Goal: Information Seeking & Learning: Learn about a topic

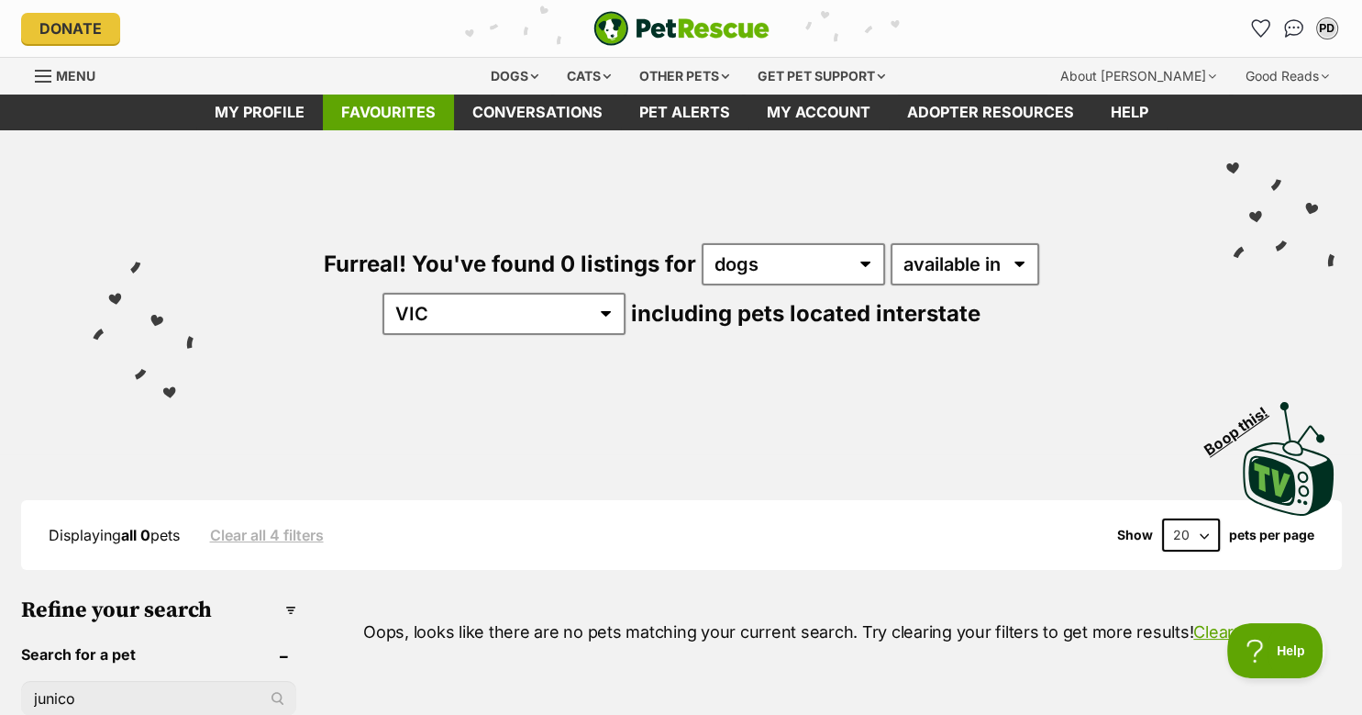
click at [370, 111] on link "Favourites" at bounding box center [388, 112] width 131 height 36
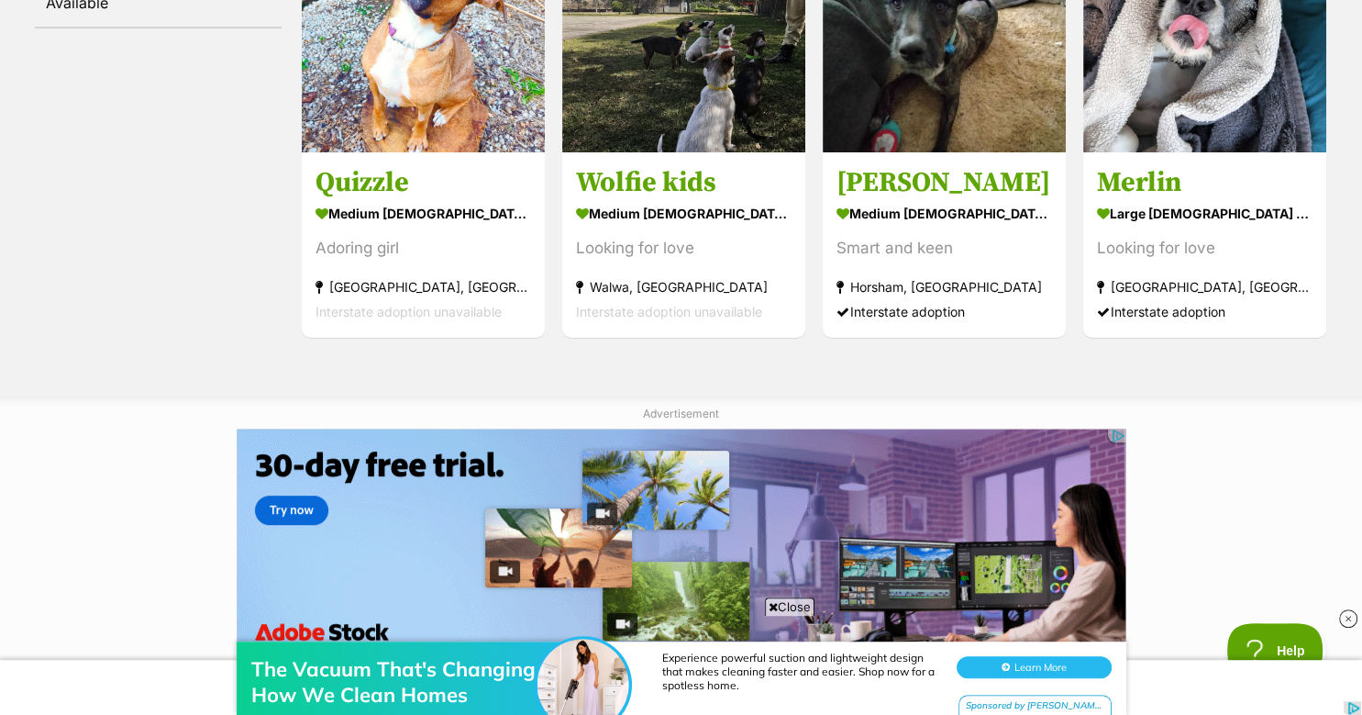
scroll to position [469, 0]
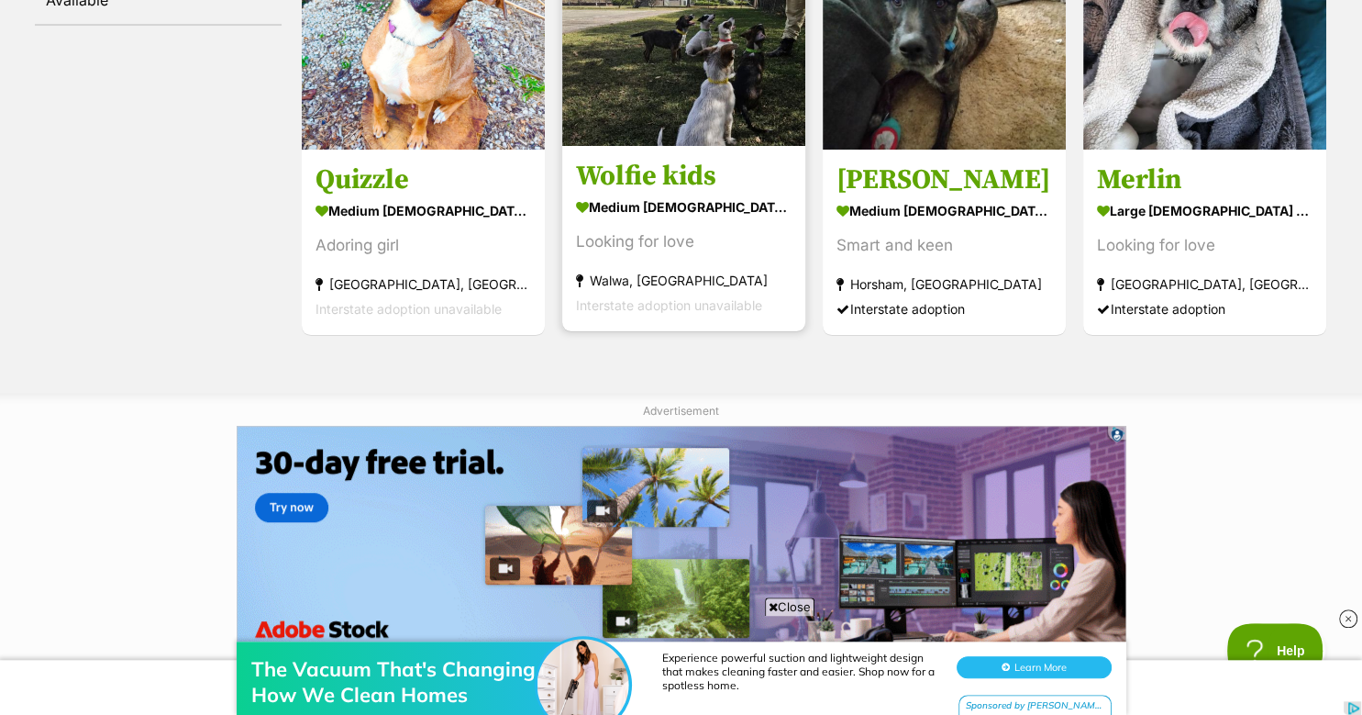
click at [644, 86] on img at bounding box center [683, 24] width 243 height 243
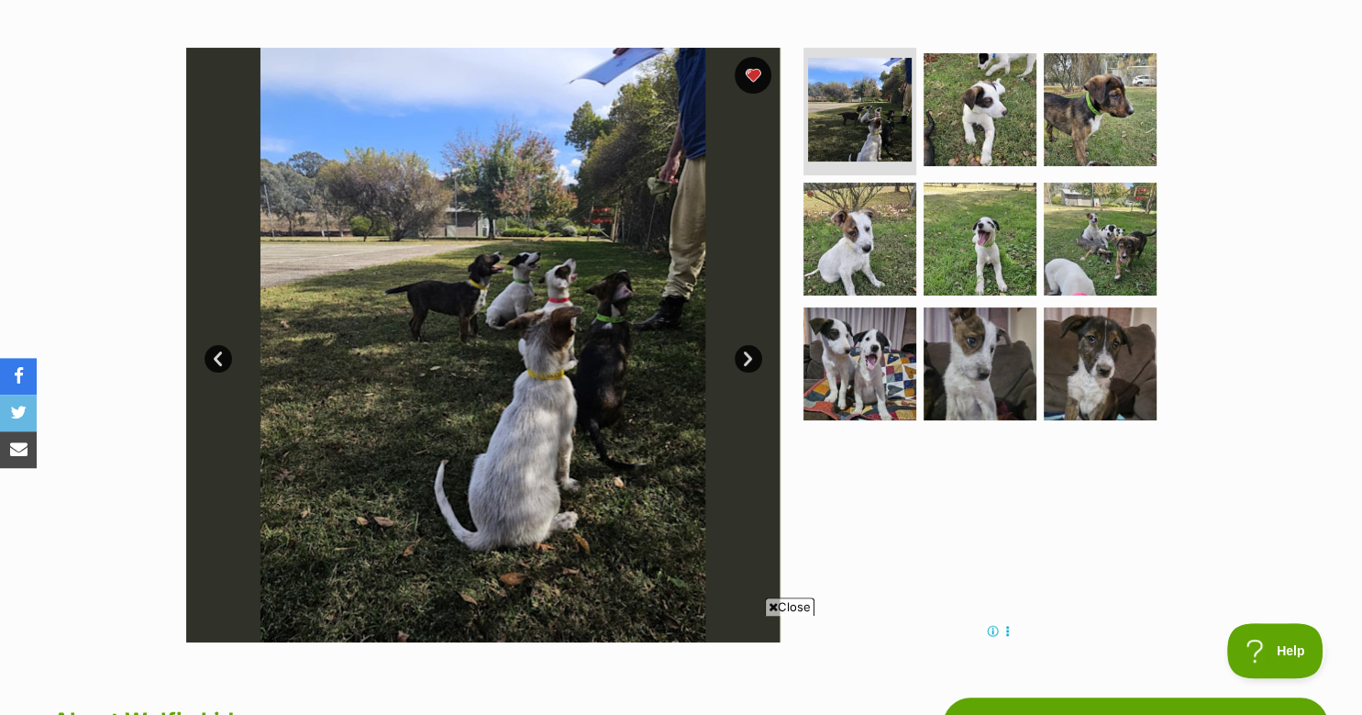
scroll to position [349, 0]
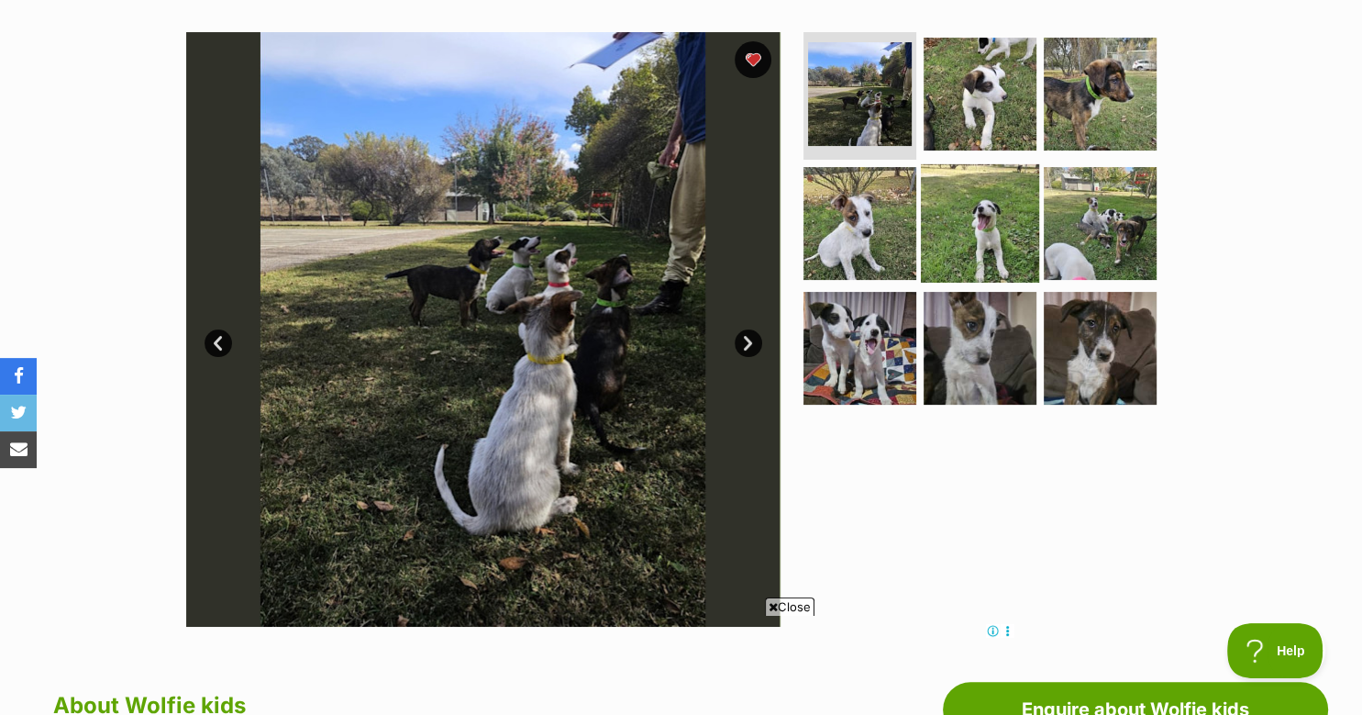
click at [959, 220] on img at bounding box center [980, 223] width 118 height 118
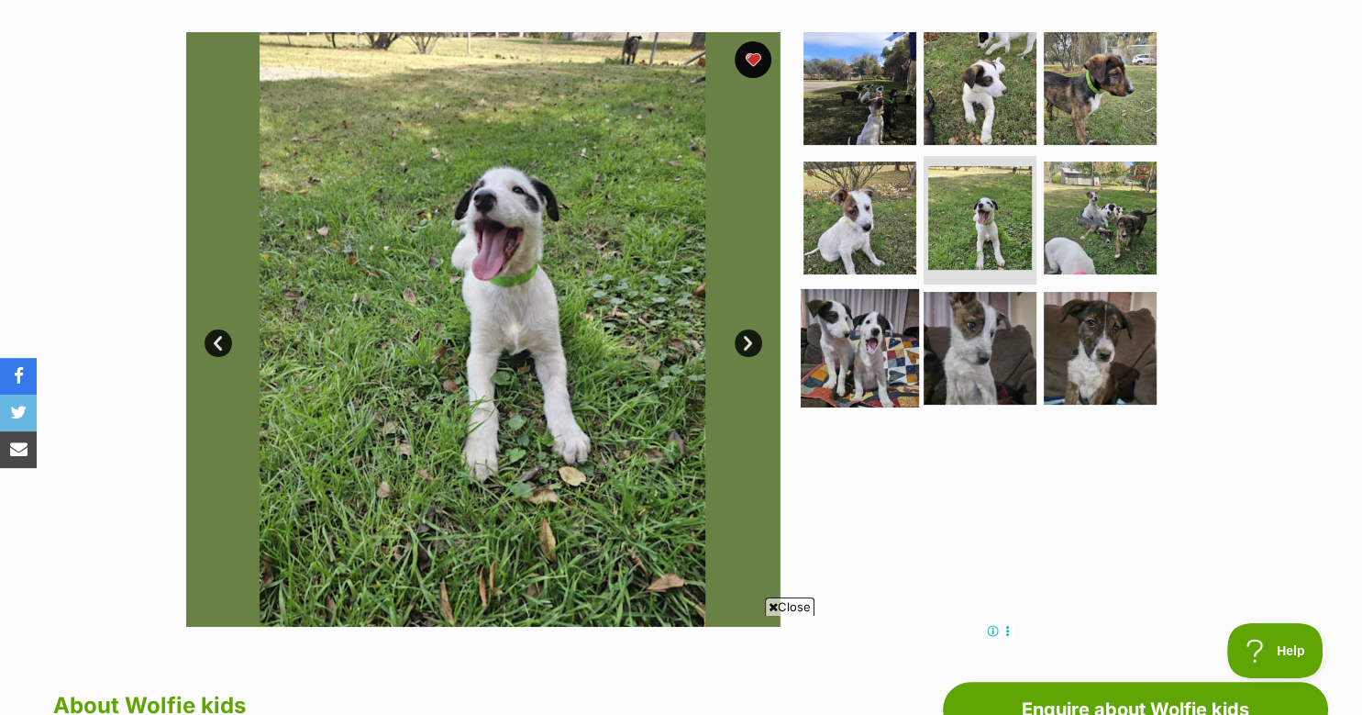
click at [888, 372] on img at bounding box center [860, 348] width 118 height 118
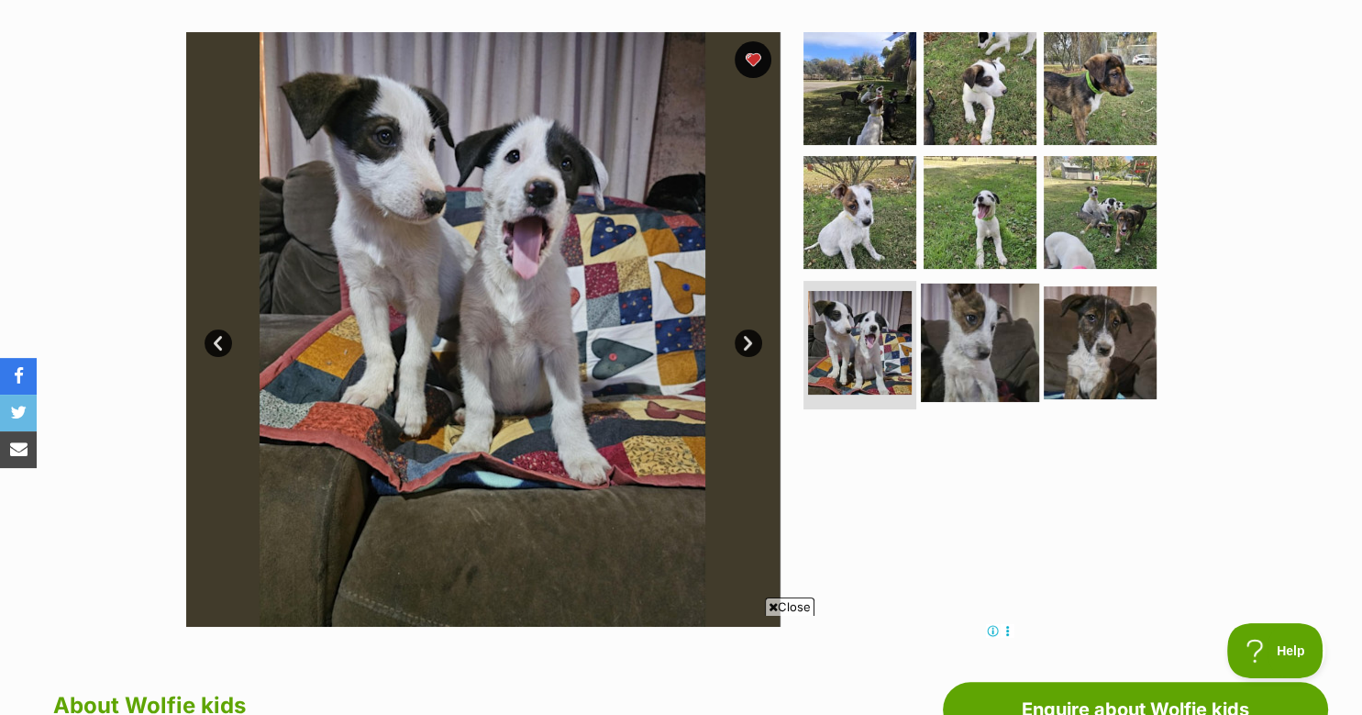
click at [970, 354] on img at bounding box center [980, 342] width 118 height 118
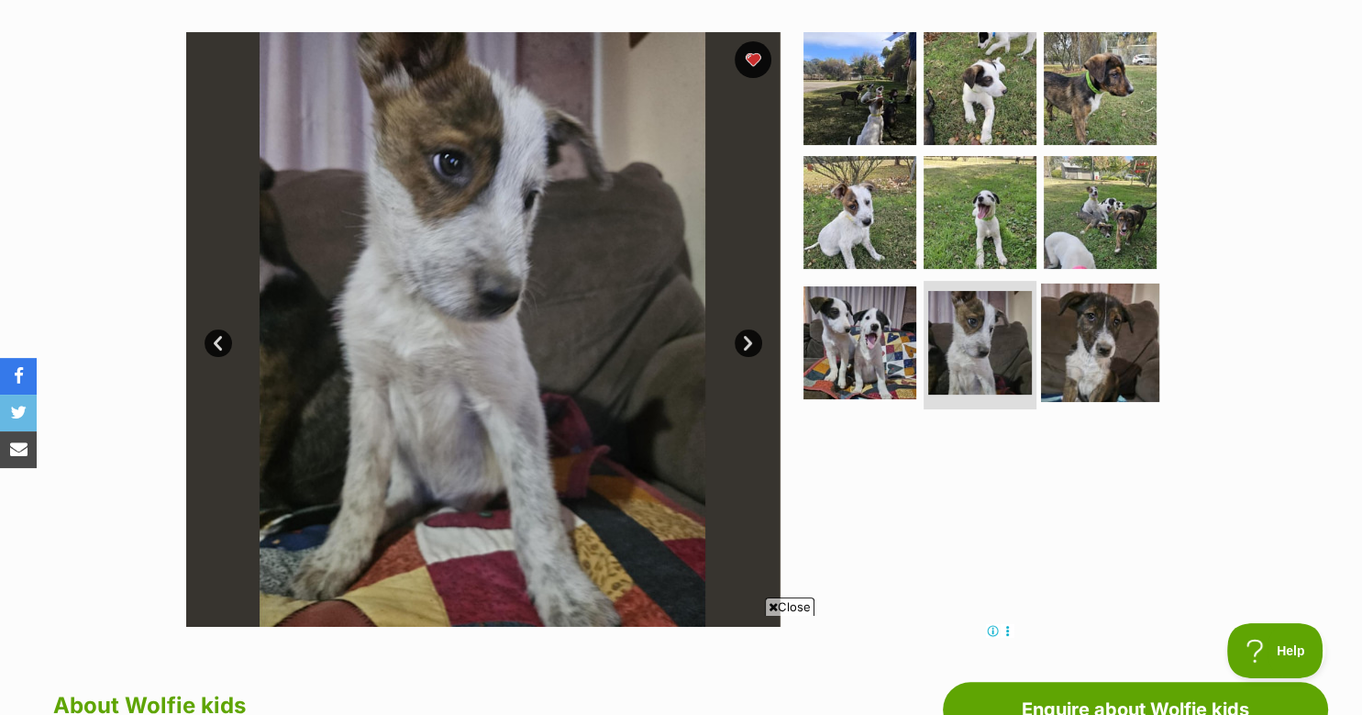
click at [1081, 342] on img at bounding box center [1100, 342] width 118 height 118
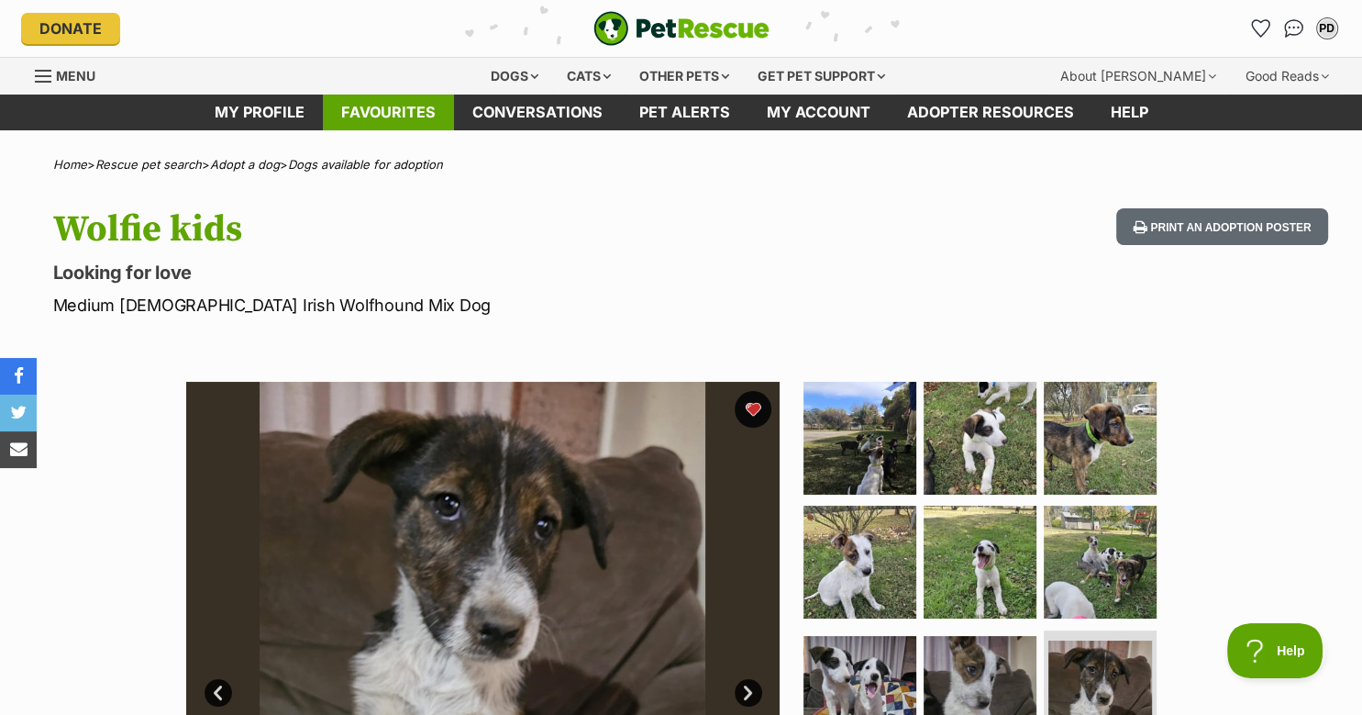
scroll to position [0, 0]
click at [372, 104] on link "Favourites" at bounding box center [388, 112] width 131 height 36
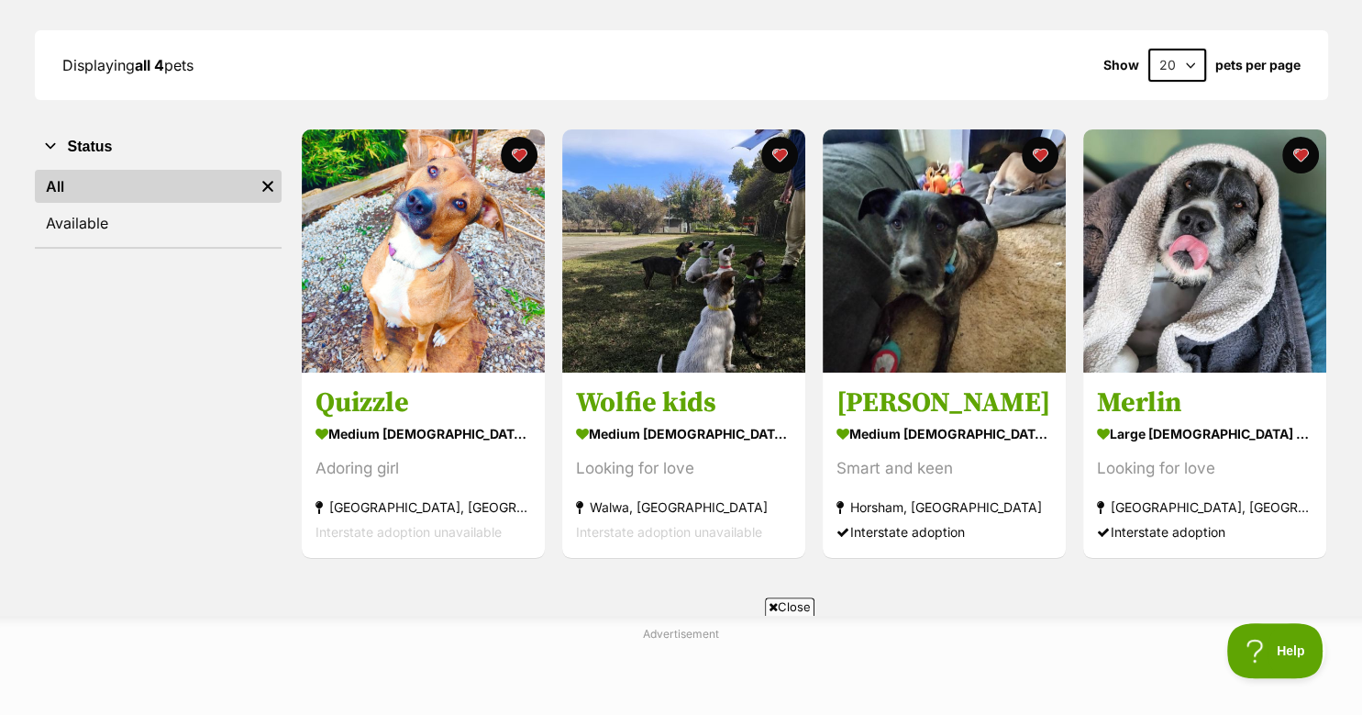
scroll to position [249, 0]
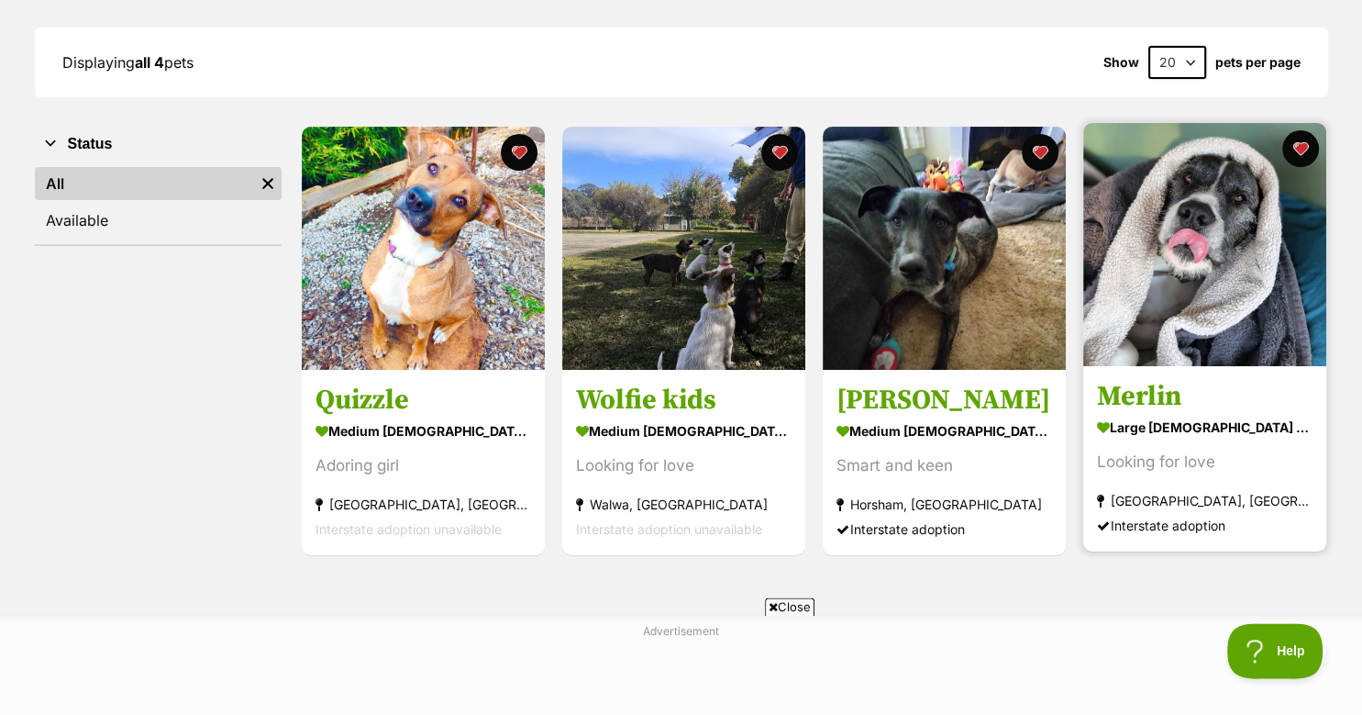
click at [1216, 239] on img at bounding box center [1204, 244] width 243 height 243
